Goal: Task Accomplishment & Management: Complete application form

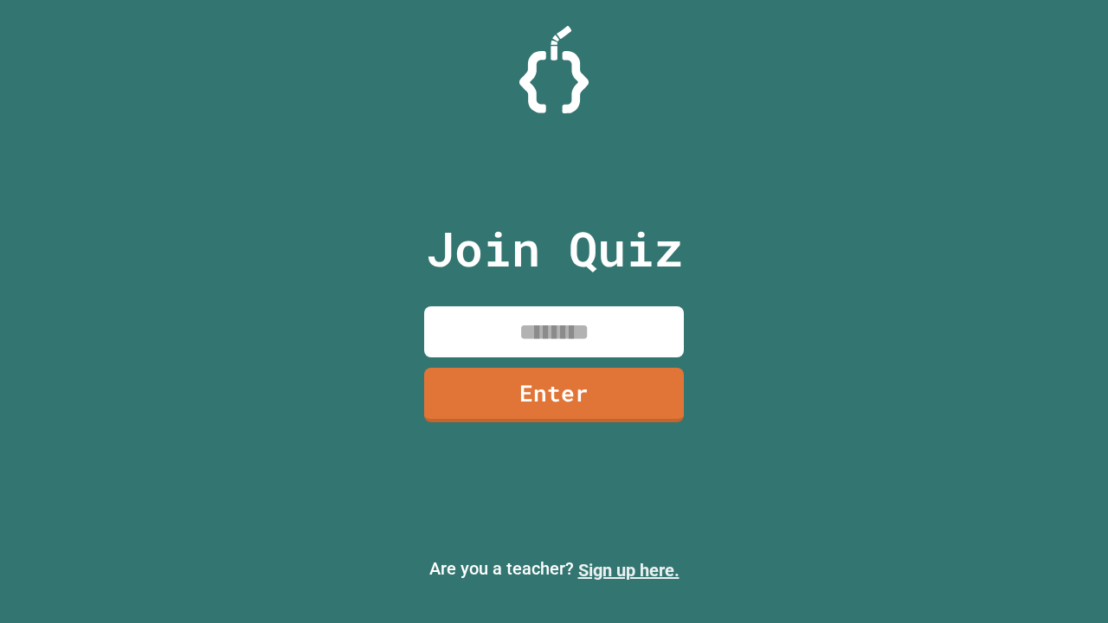
click at [628, 570] on link "Sign up here." at bounding box center [628, 570] width 101 height 21
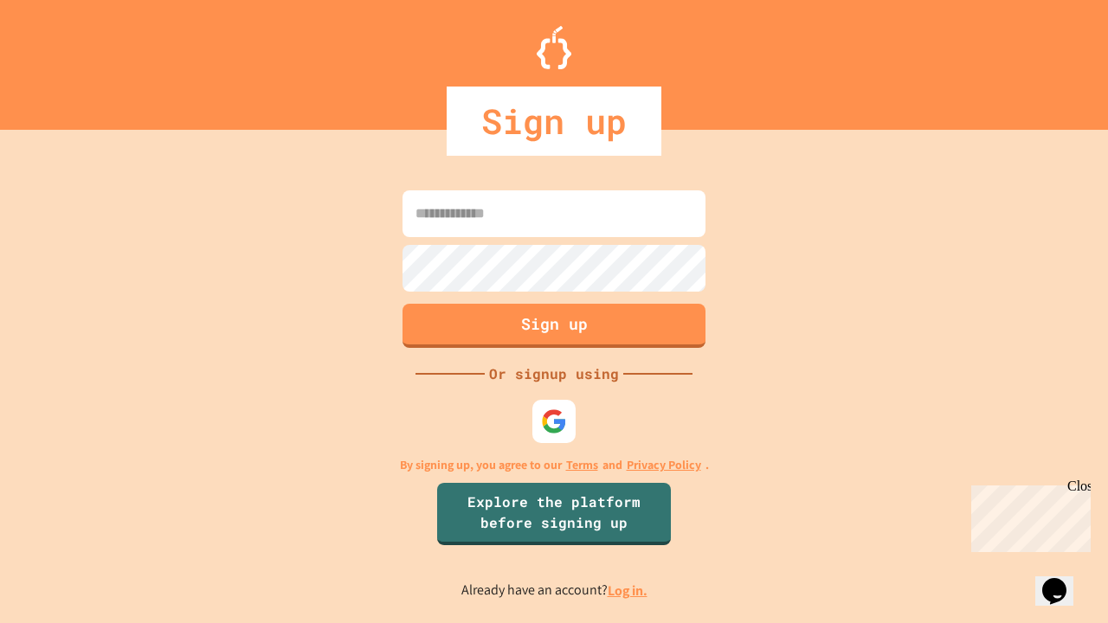
click at [628, 590] on link "Log in." at bounding box center [628, 591] width 40 height 18
